Goal: Navigation & Orientation: Find specific page/section

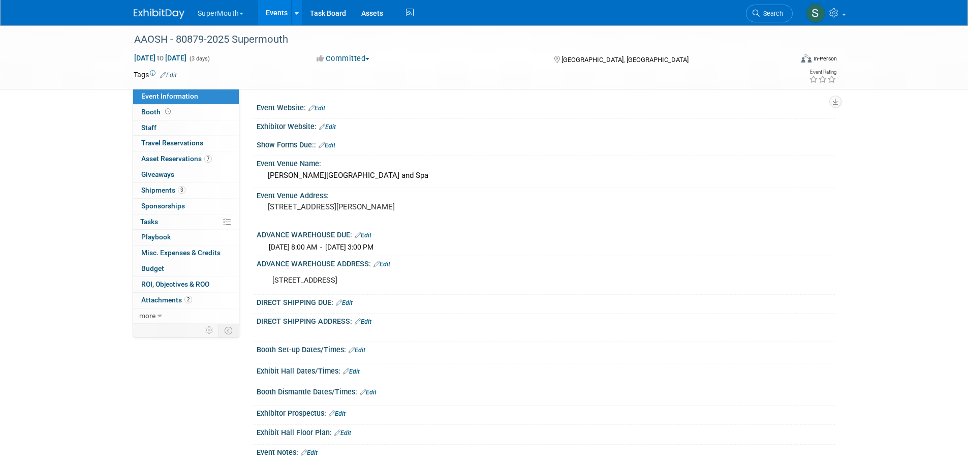
click at [269, 8] on link "Events" at bounding box center [276, 12] width 37 height 25
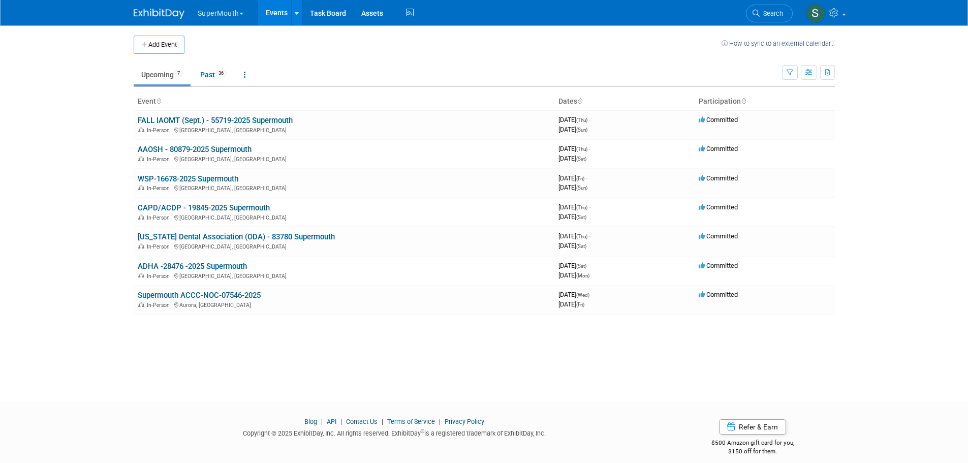
click at [211, 178] on link "WSP-16678-2025 Supermouth" at bounding box center [188, 178] width 101 height 9
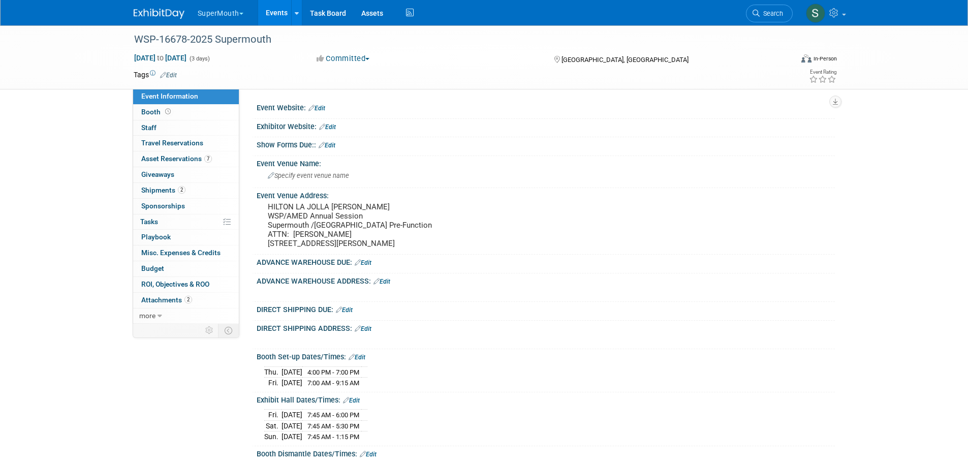
click at [279, 16] on link "Events" at bounding box center [276, 12] width 37 height 25
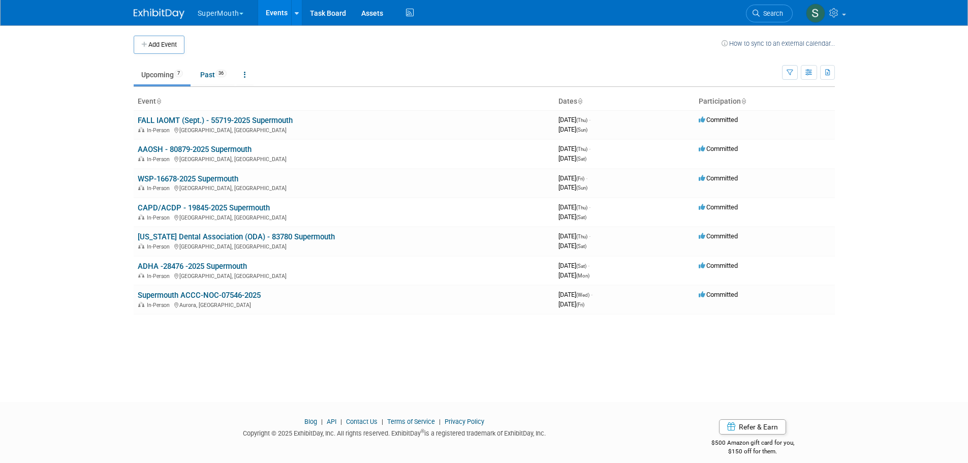
click at [216, 148] on link "AAOSH - 80879-2025 Supermouth" at bounding box center [195, 149] width 114 height 9
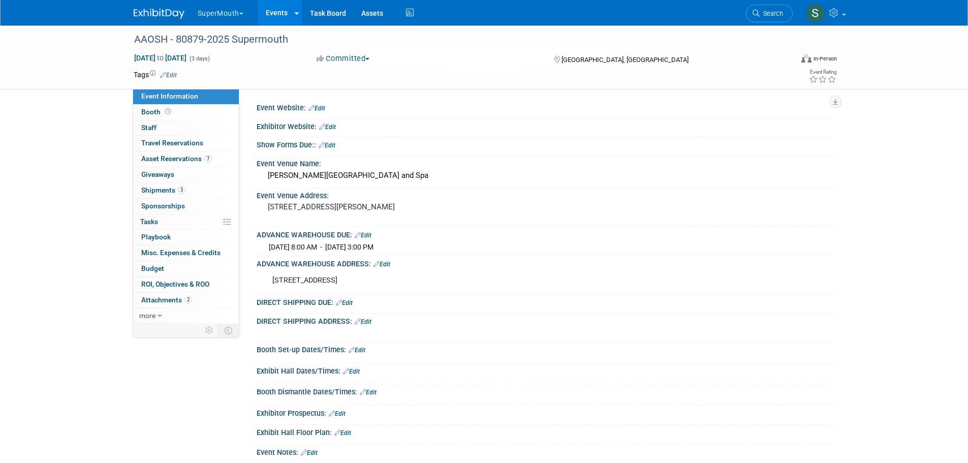
click at [212, 7] on button "SuperMouth" at bounding box center [226, 11] width 59 height 22
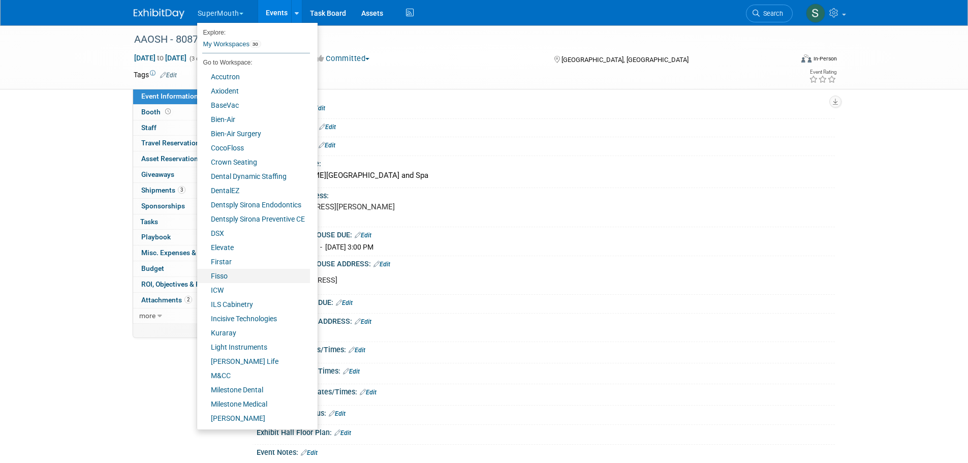
click at [235, 274] on link "Fisso" at bounding box center [253, 276] width 113 height 14
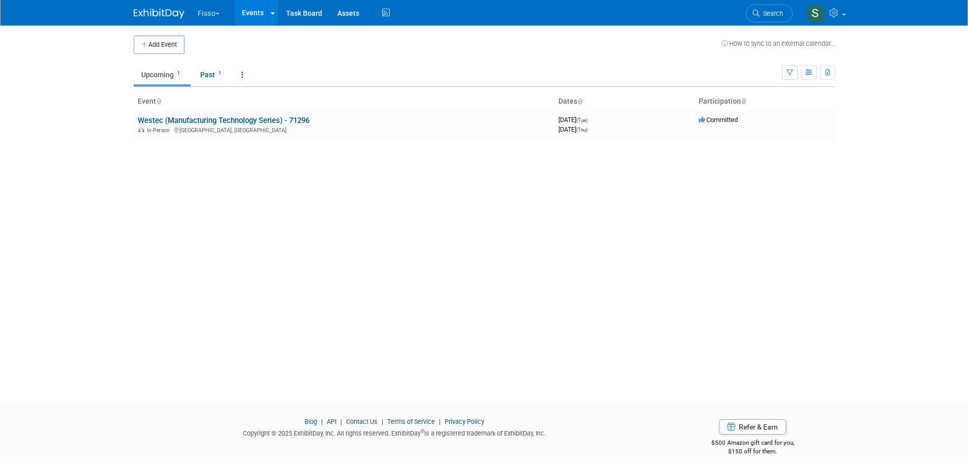
click at [229, 121] on link "Westec (Manufacturing Technology Series) - 71296" at bounding box center [224, 120] width 172 height 9
